Goal: Find specific page/section

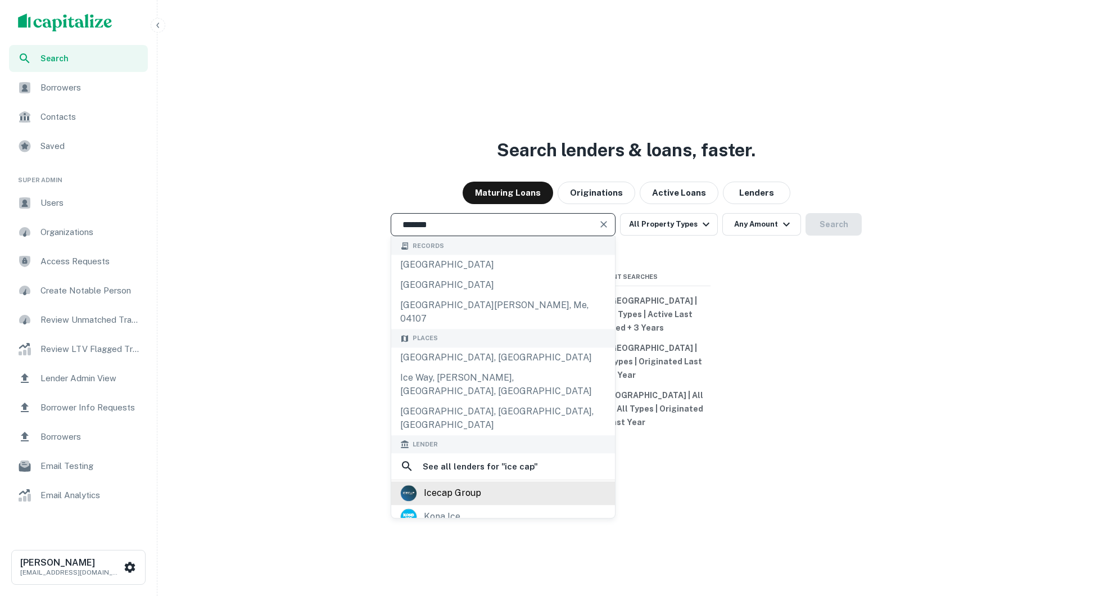
type input "*******"
click at [509, 485] on div "icecap group" at bounding box center [503, 493] width 206 height 17
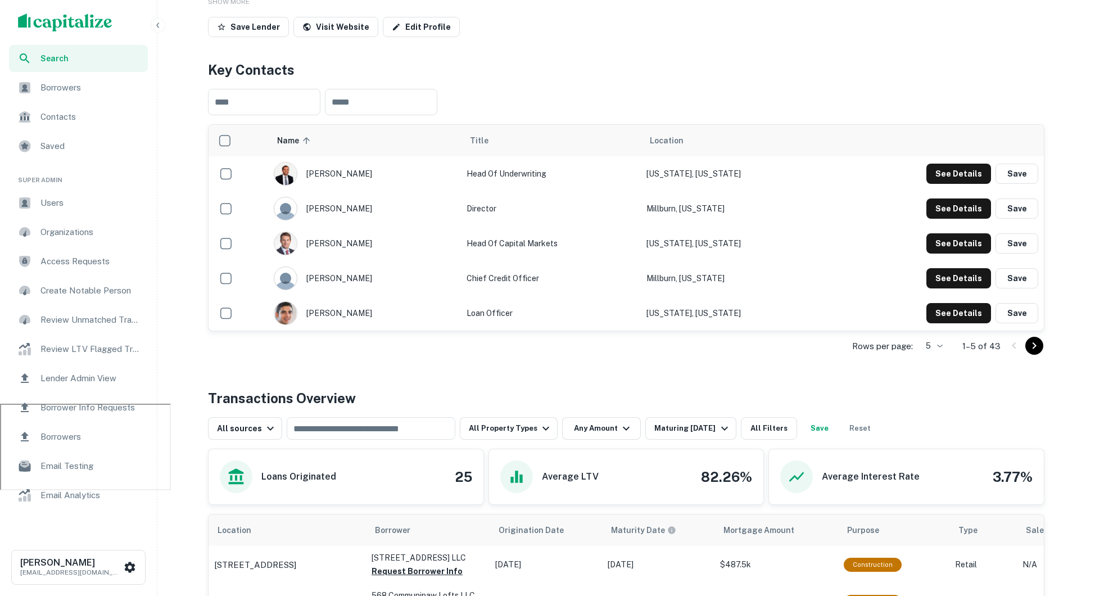
scroll to position [435, 0]
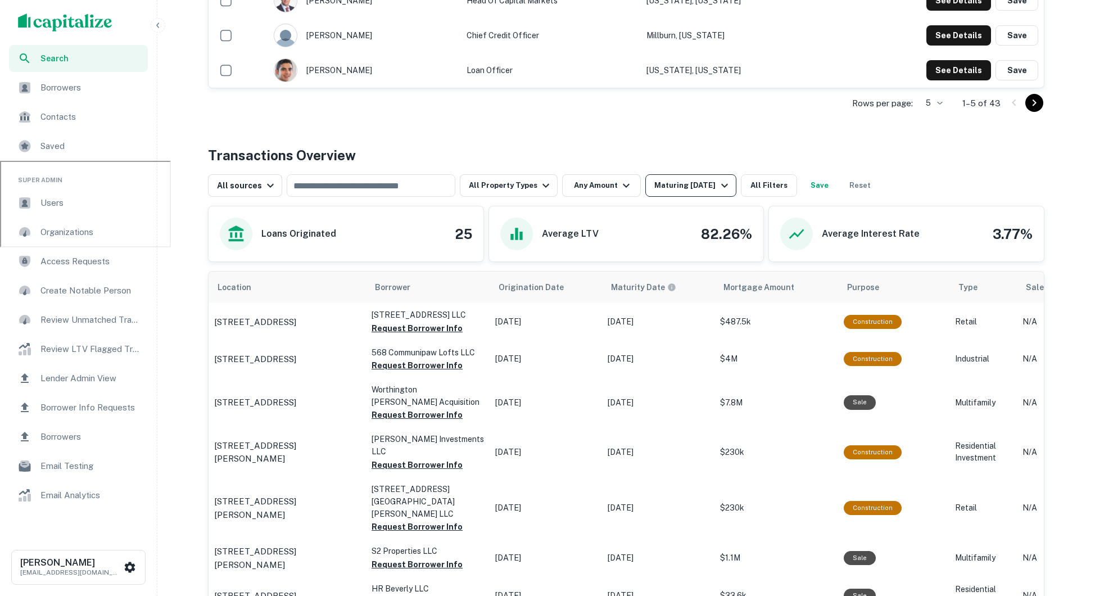
click at [709, 176] on button "Maturing [DATE]" at bounding box center [690, 185] width 90 height 22
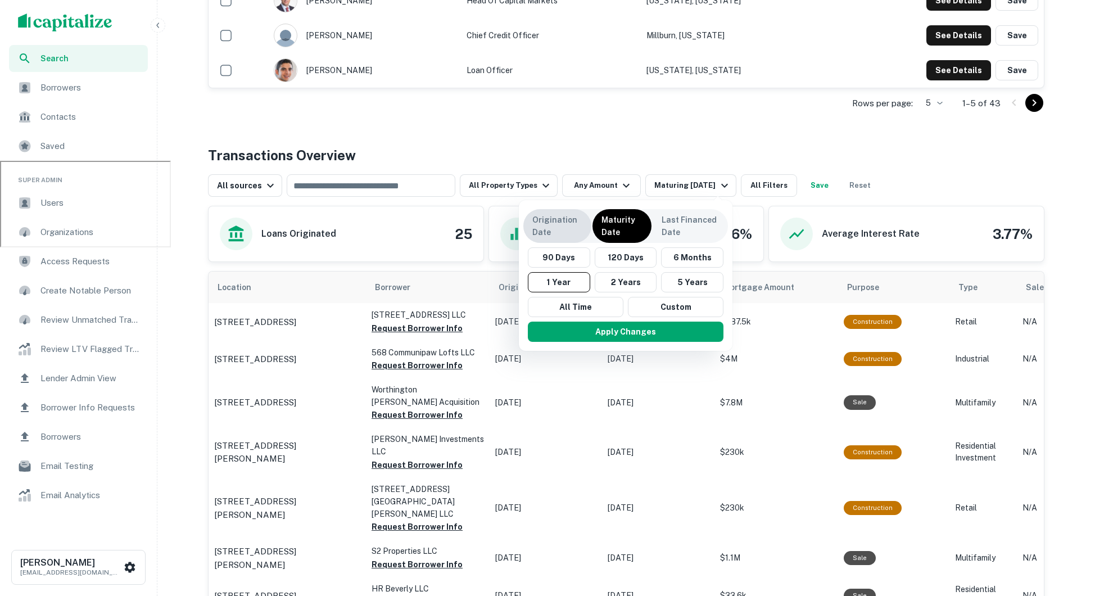
click at [560, 225] on p "Origination Date" at bounding box center [557, 226] width 50 height 25
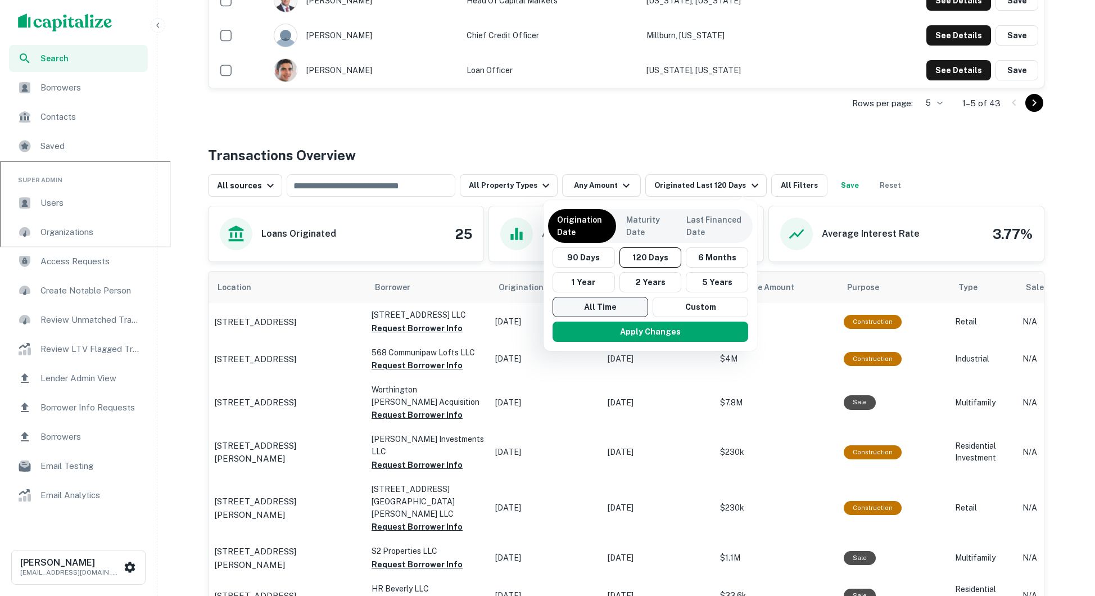
click at [582, 298] on button "All Time" at bounding box center [601, 307] width 96 height 20
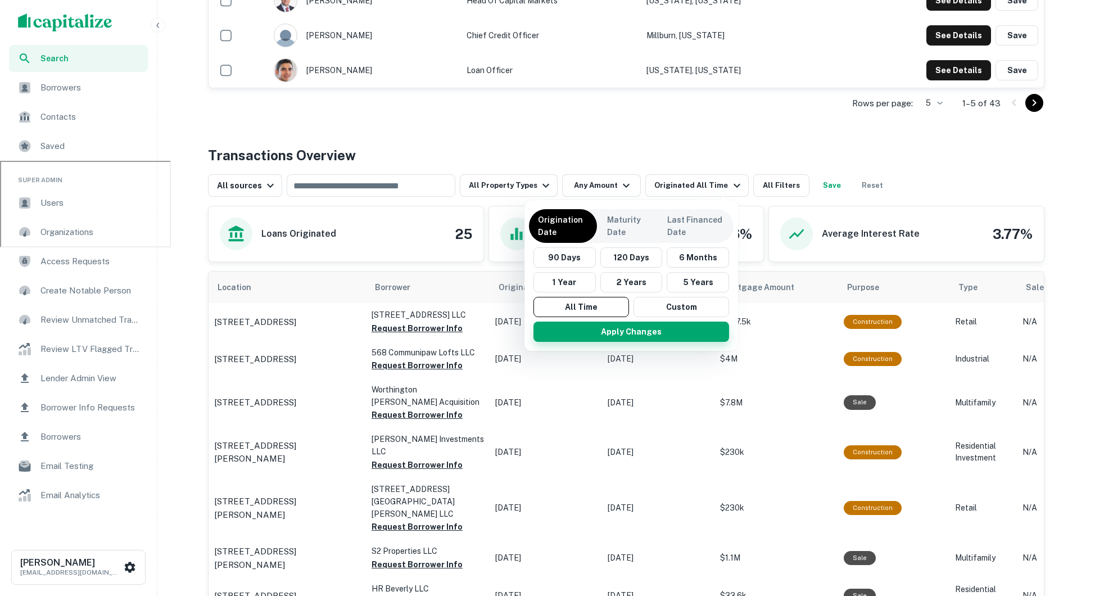
click at [591, 334] on button "Apply Changes" at bounding box center [631, 332] width 196 height 20
